Goal: Navigation & Orientation: Find specific page/section

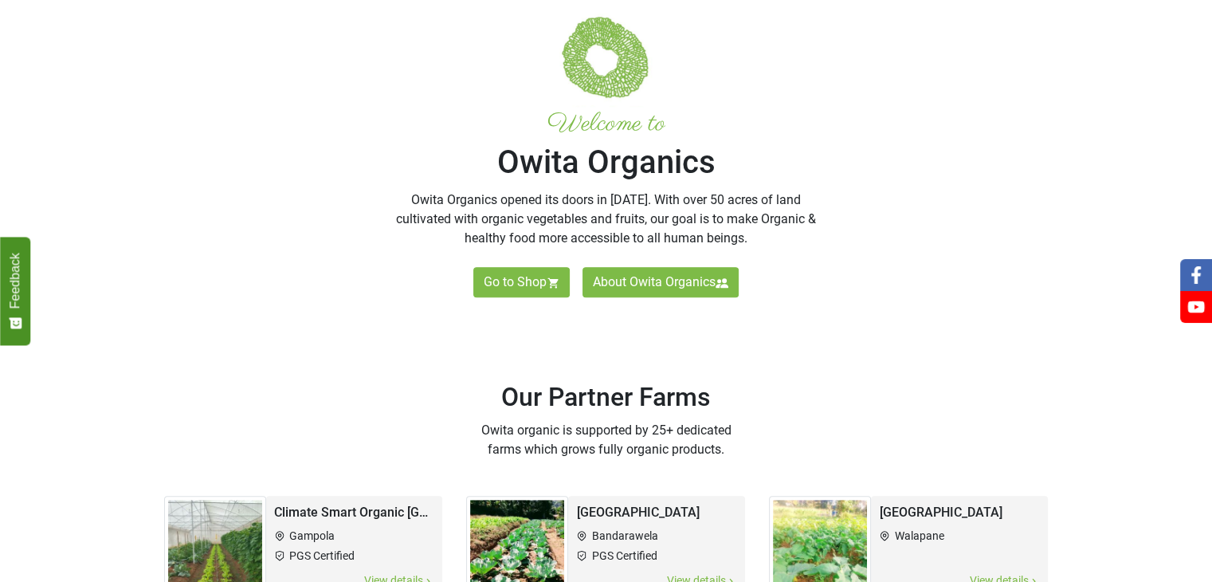
scroll to position [1017, 0]
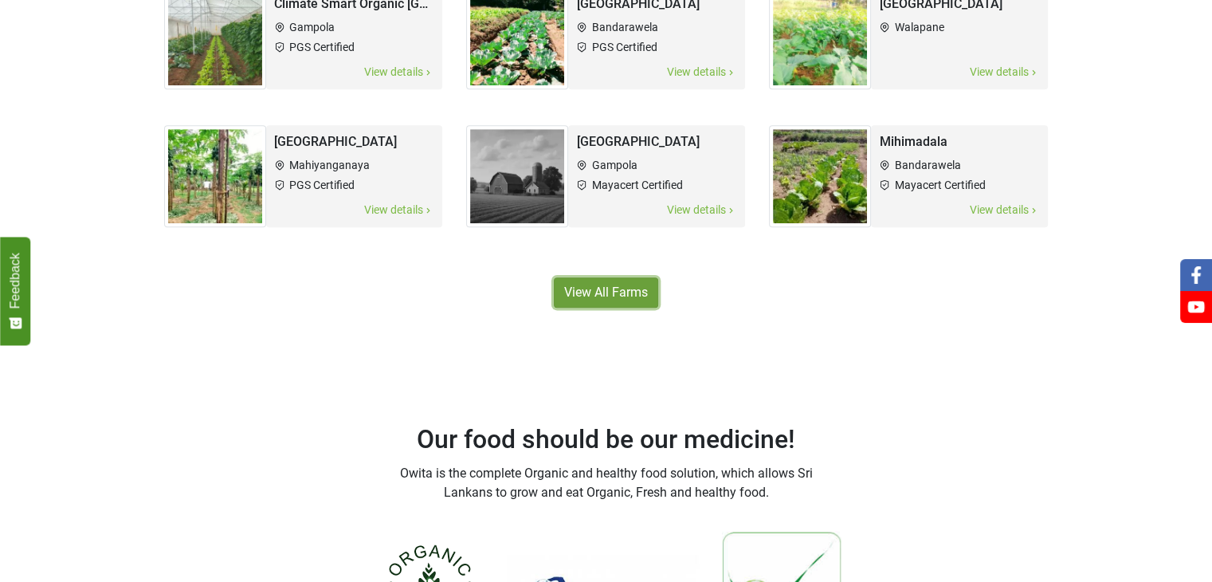
click at [633, 301] on link "View All Farms" at bounding box center [606, 292] width 104 height 30
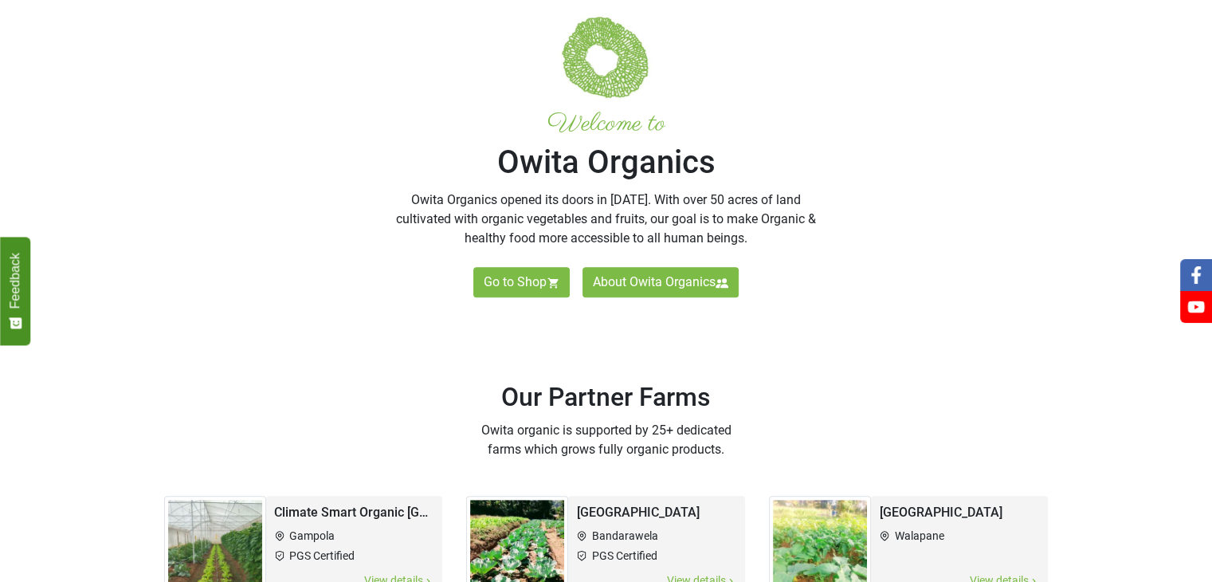
scroll to position [1017, 0]
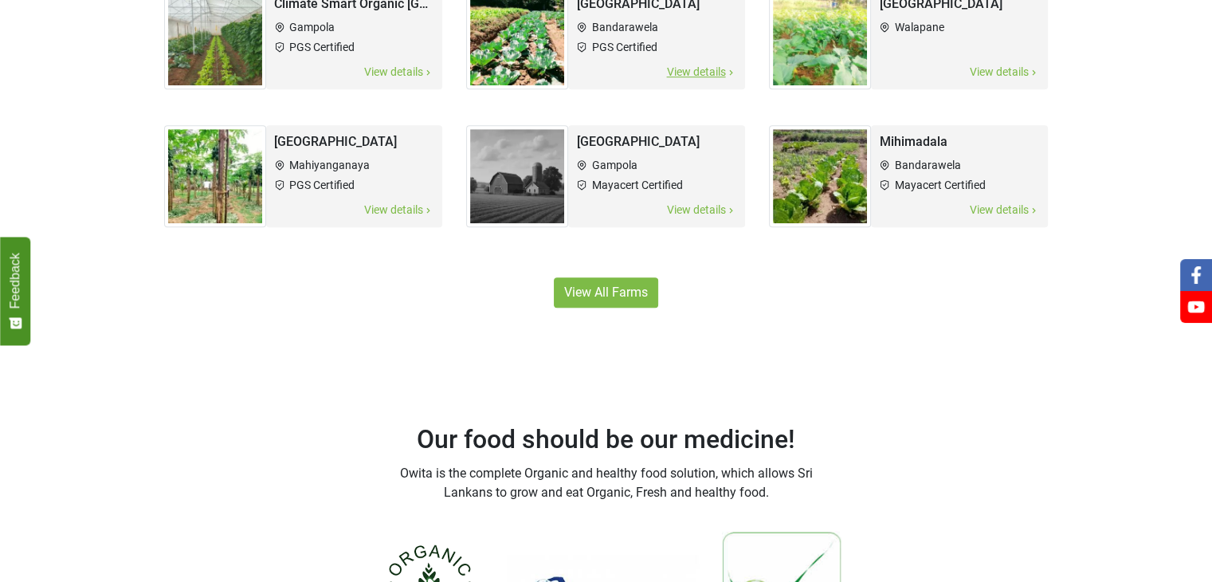
click at [629, 2] on h2 "[GEOGRAPHIC_DATA]" at bounding box center [656, 4] width 161 height 18
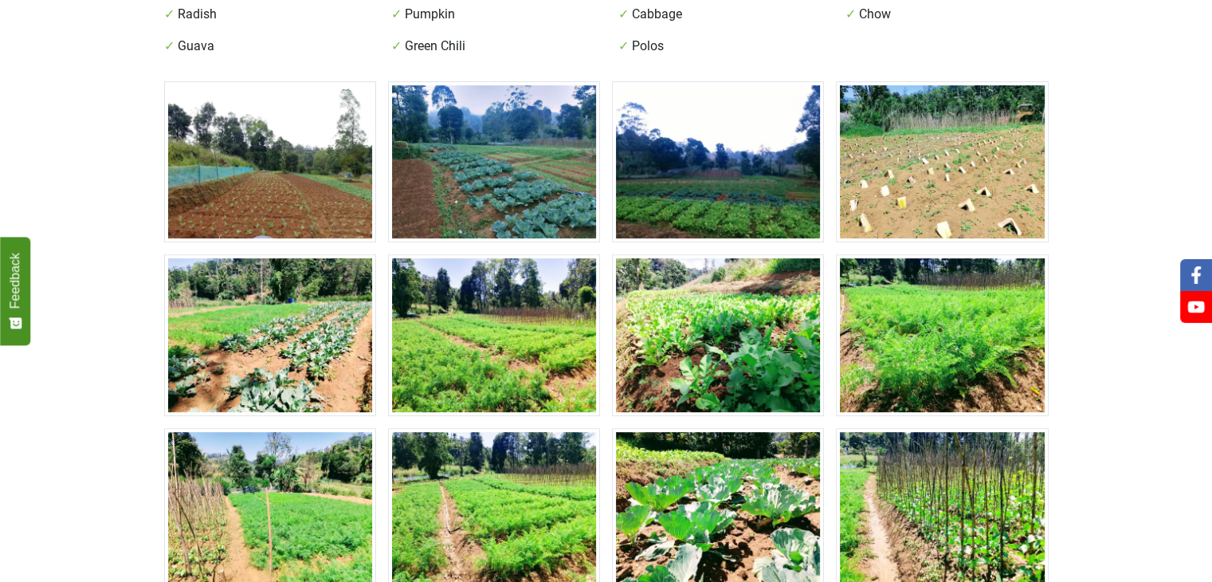
scroll to position [1017, 0]
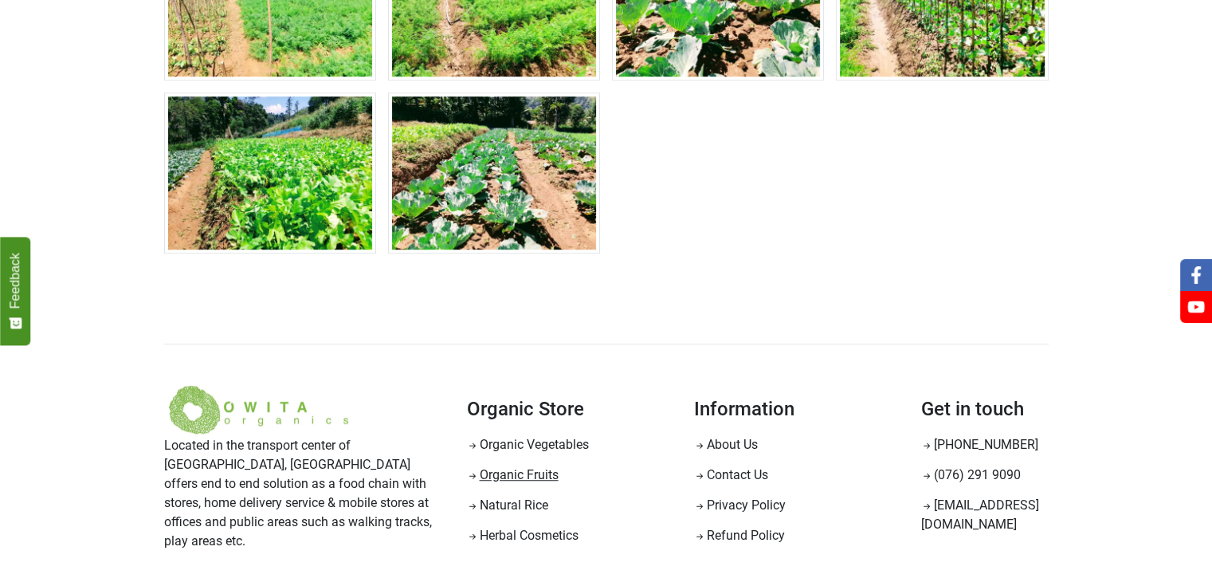
click at [535, 469] on link "Organic Fruits" at bounding box center [512, 474] width 92 height 15
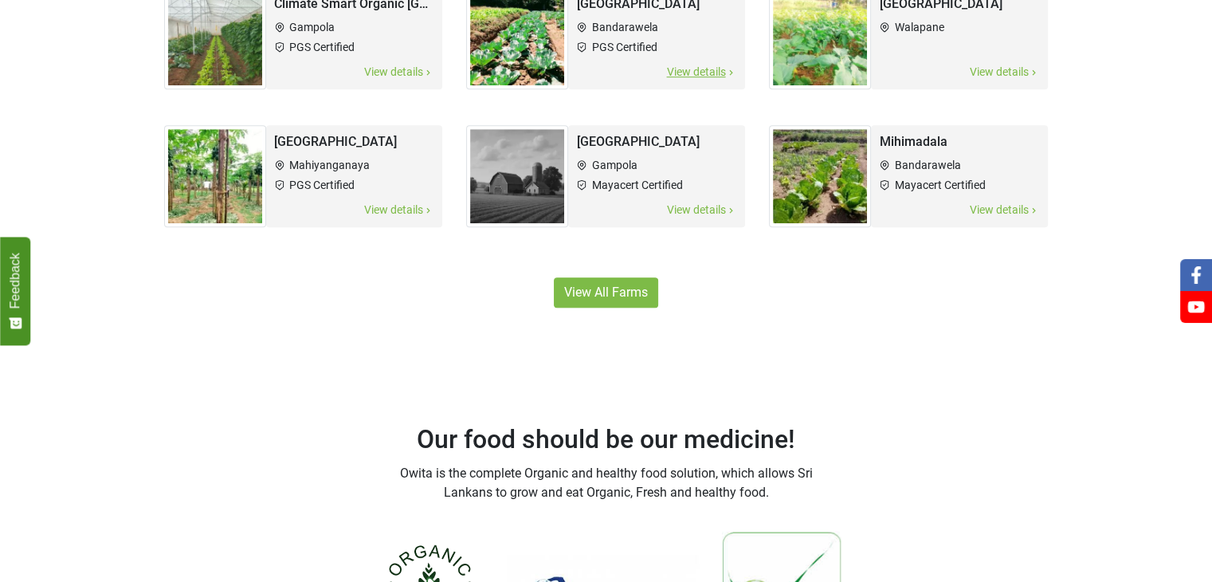
click at [639, 19] on li "Bandarawela" at bounding box center [656, 27] width 161 height 17
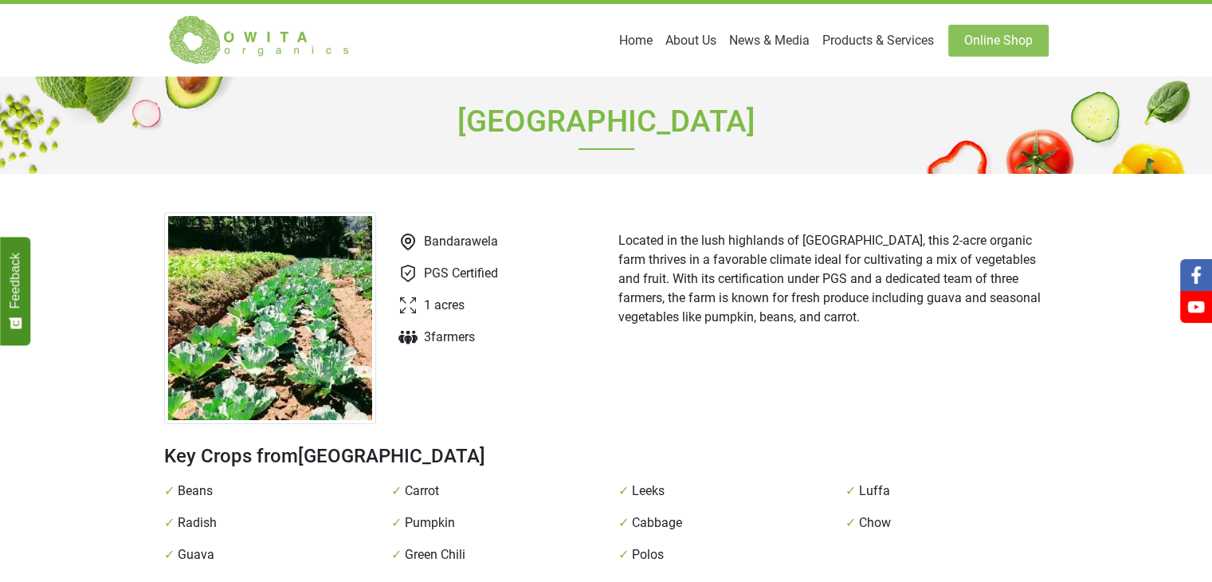
scroll to position [1017, 0]
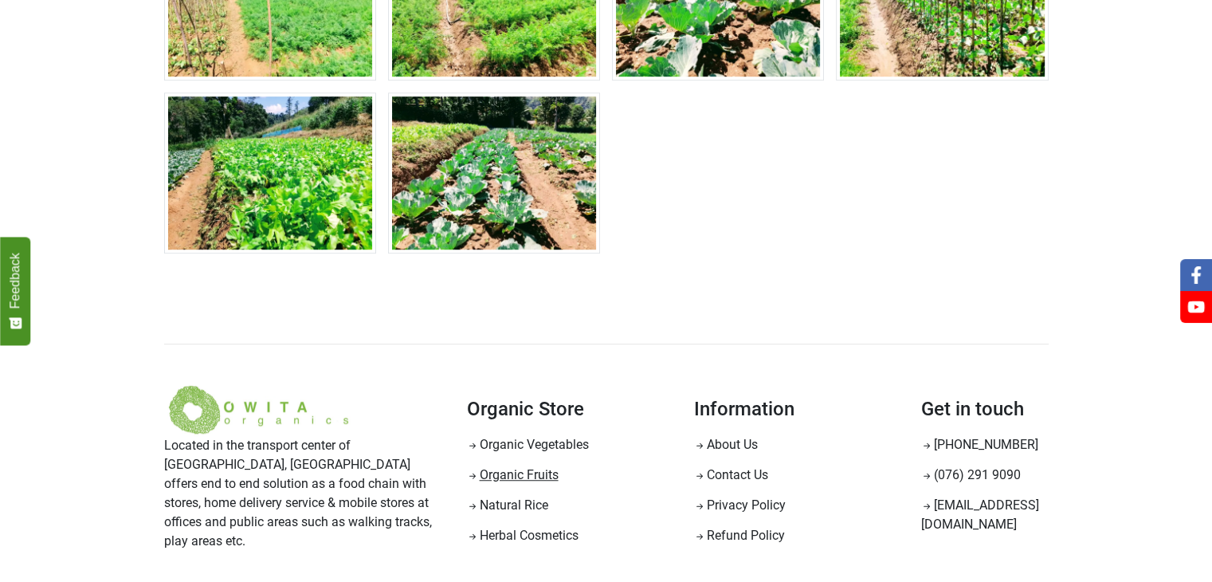
click at [536, 473] on link "Organic Fruits" at bounding box center [512, 474] width 92 height 15
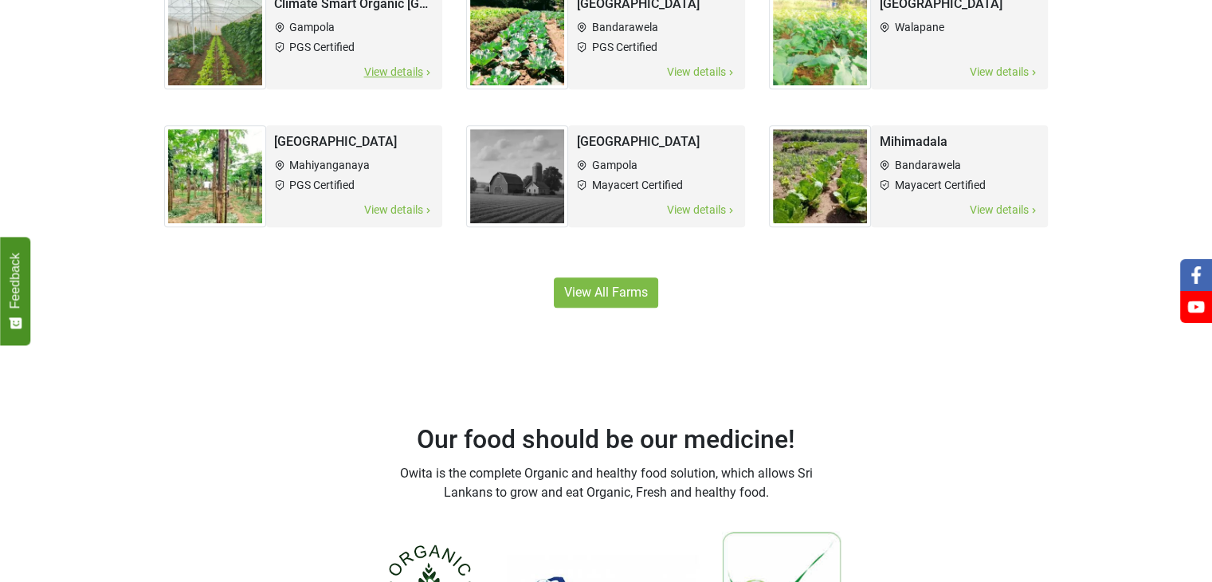
click at [347, 8] on h2 "Climate Smart Organic [GEOGRAPHIC_DATA]" at bounding box center [354, 4] width 161 height 18
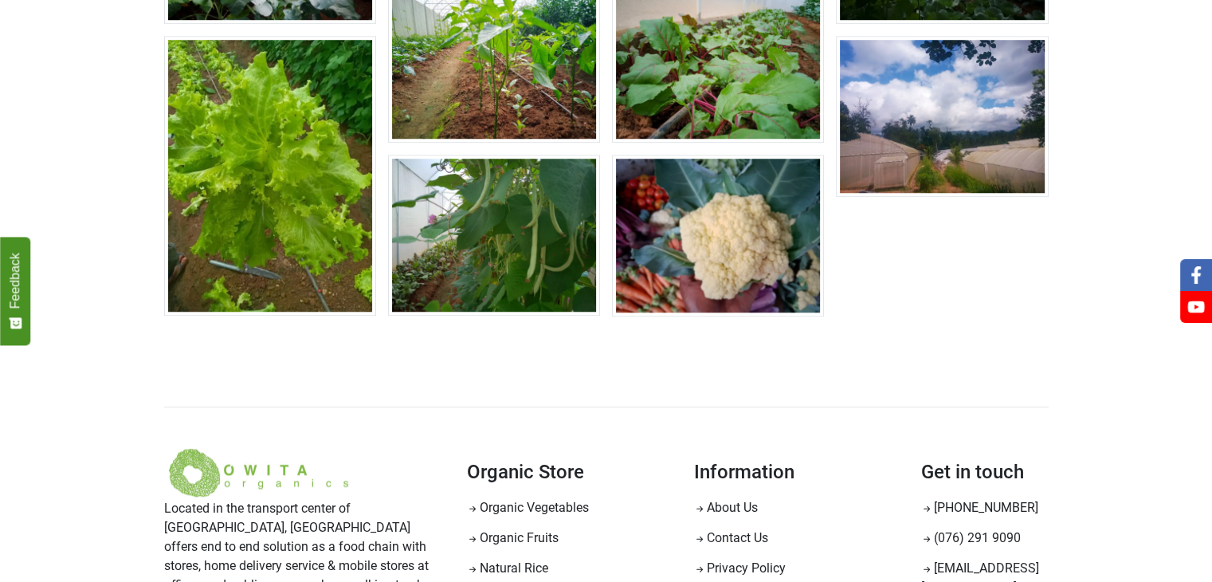
scroll to position [1400, 0]
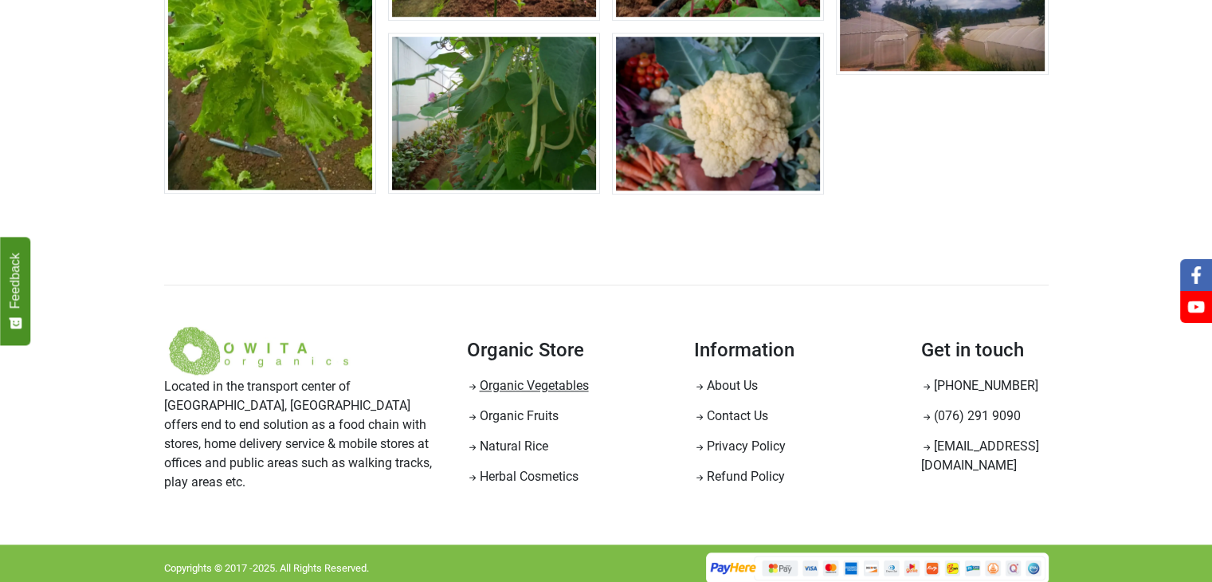
click at [545, 384] on link "Organic Vegetables" at bounding box center [527, 385] width 122 height 15
